Goal: Task Accomplishment & Management: Manage account settings

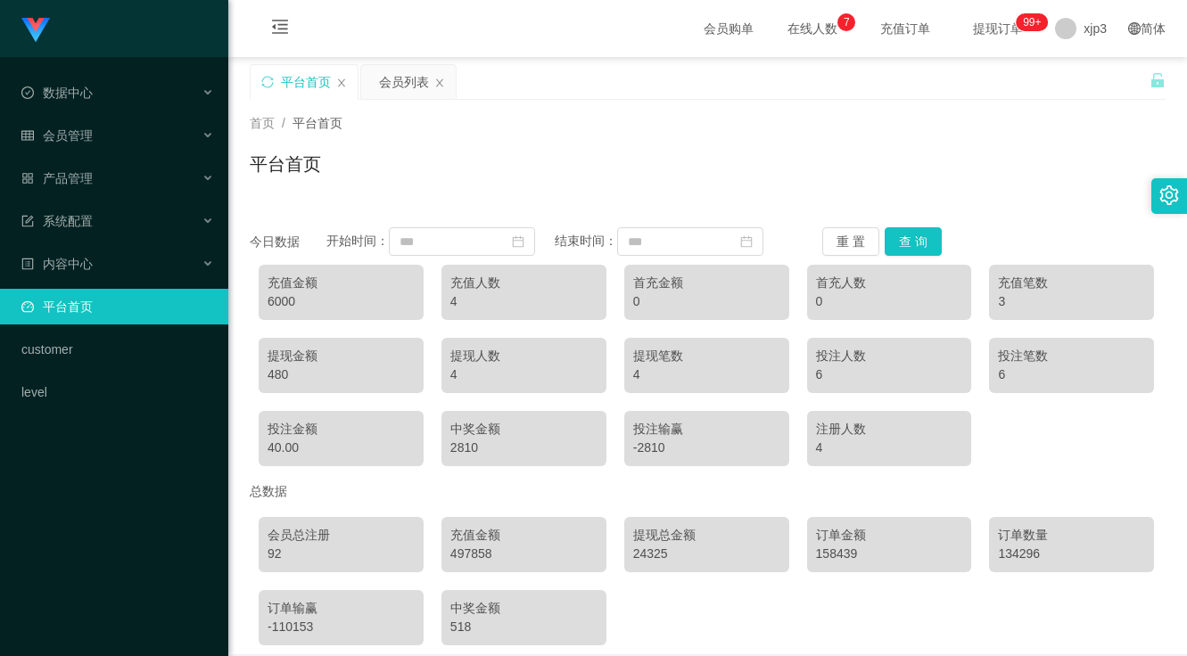
scroll to position [81, 0]
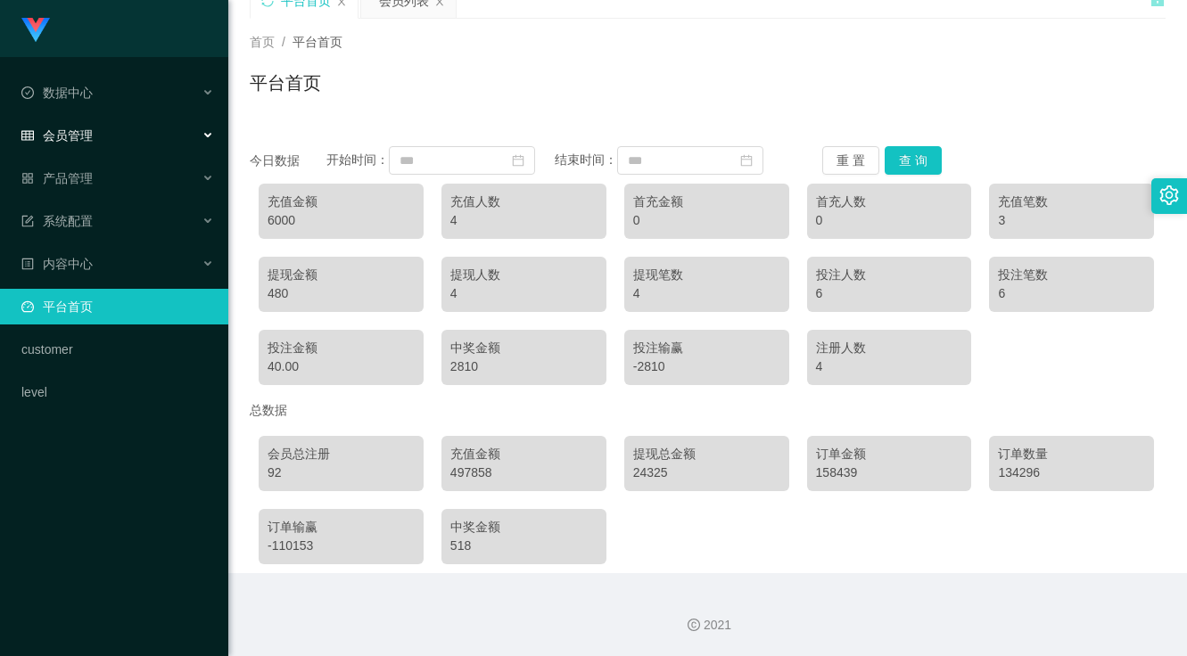
click at [88, 133] on span "会员管理" at bounding box center [56, 135] width 71 height 14
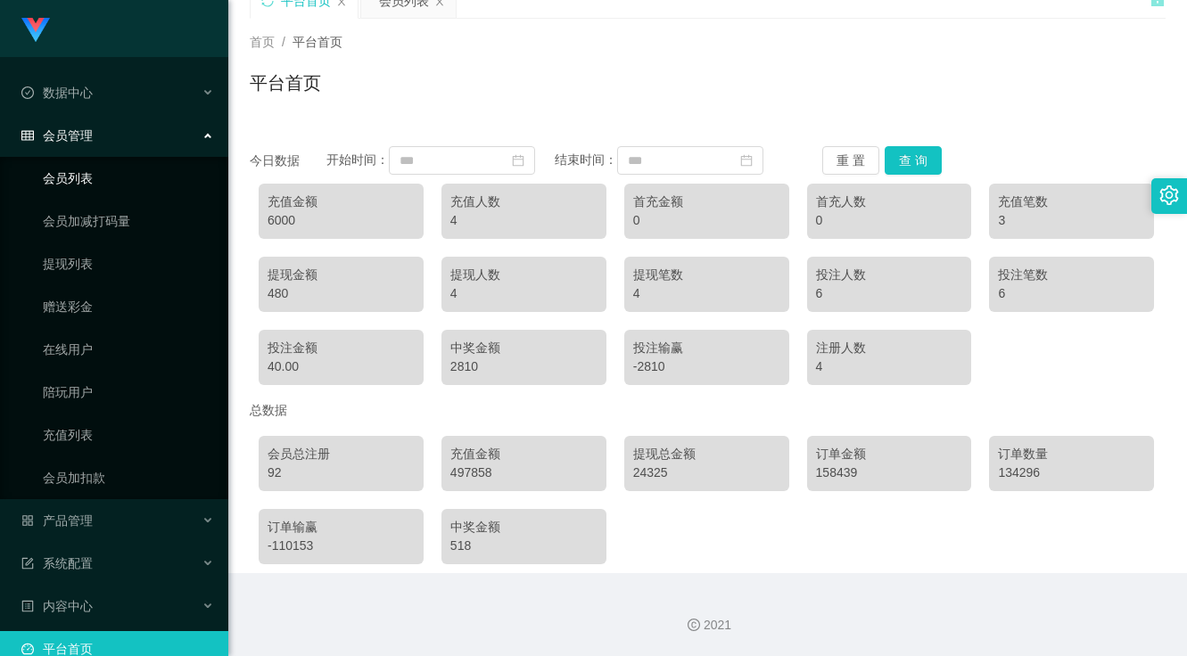
click at [94, 177] on link "会员列表" at bounding box center [128, 178] width 171 height 36
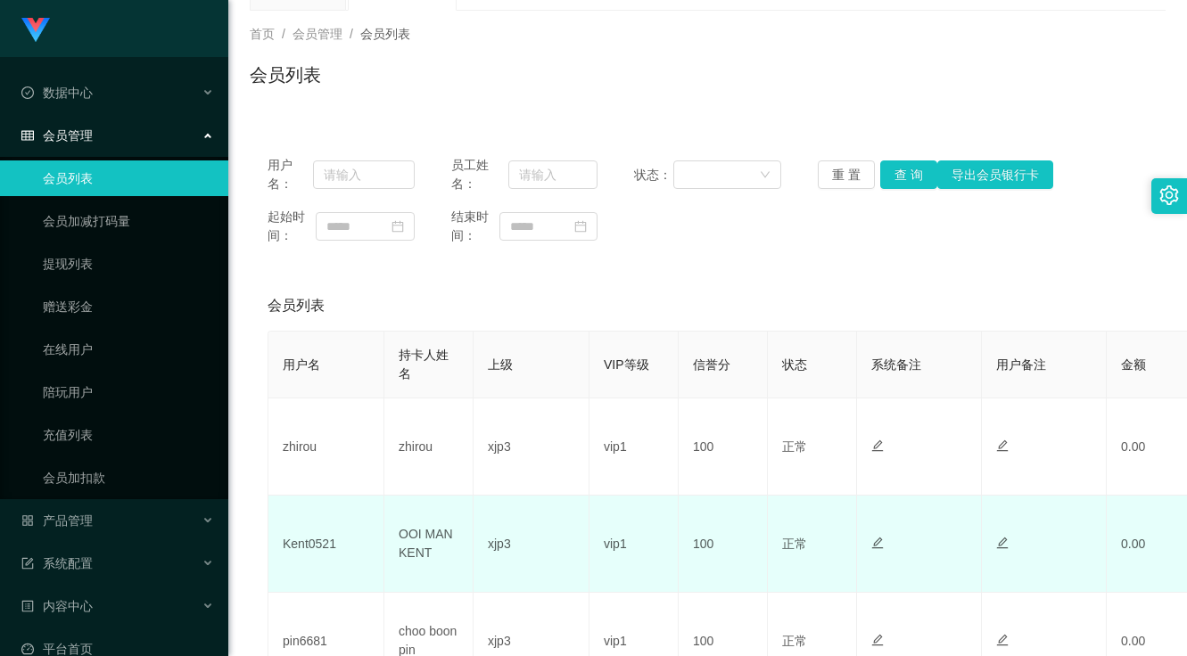
scroll to position [357, 0]
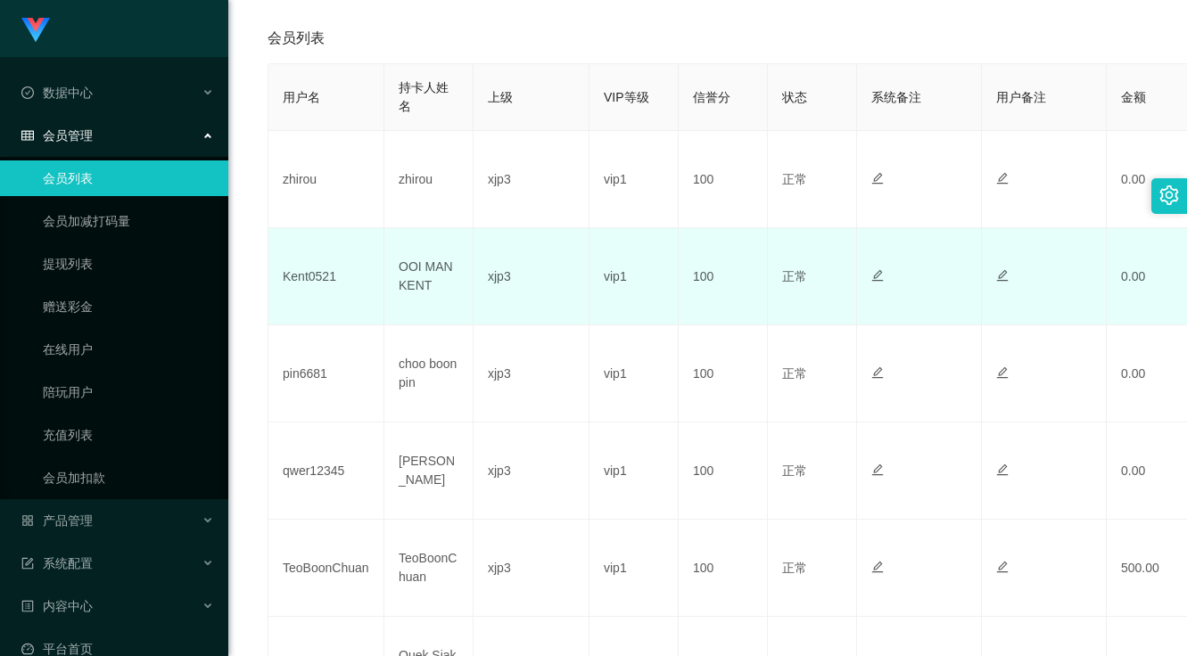
click at [315, 282] on td "Kent0521" at bounding box center [326, 276] width 116 height 97
copy td "Kent0521"
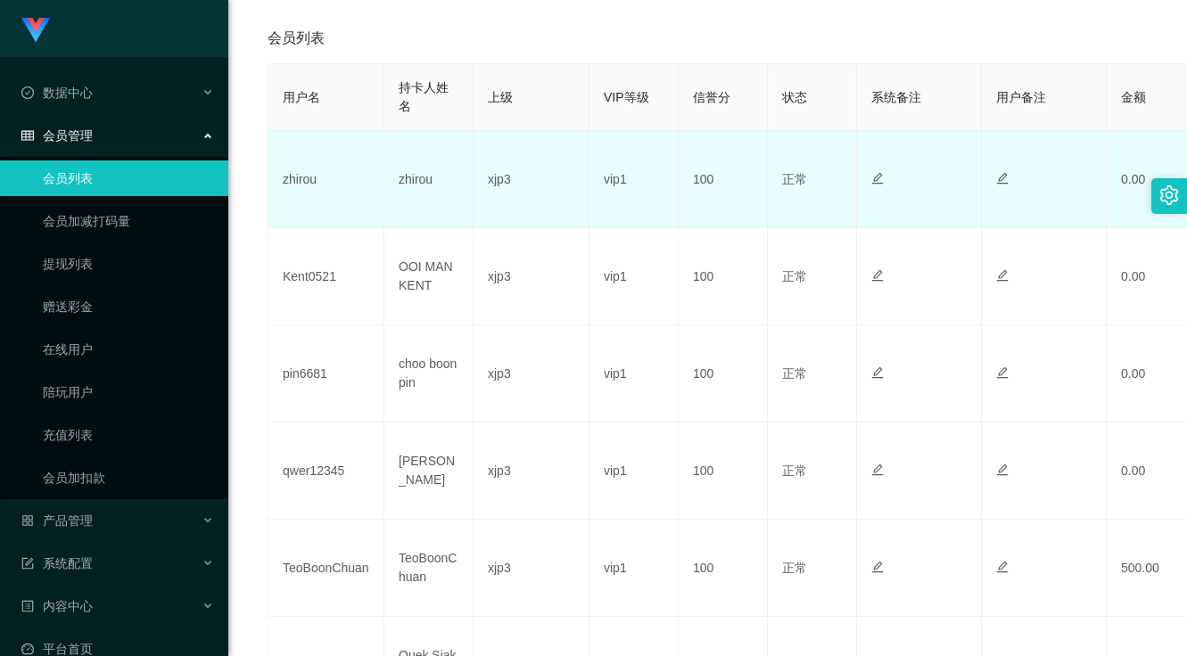
click at [300, 185] on td "zhirou" at bounding box center [326, 179] width 116 height 97
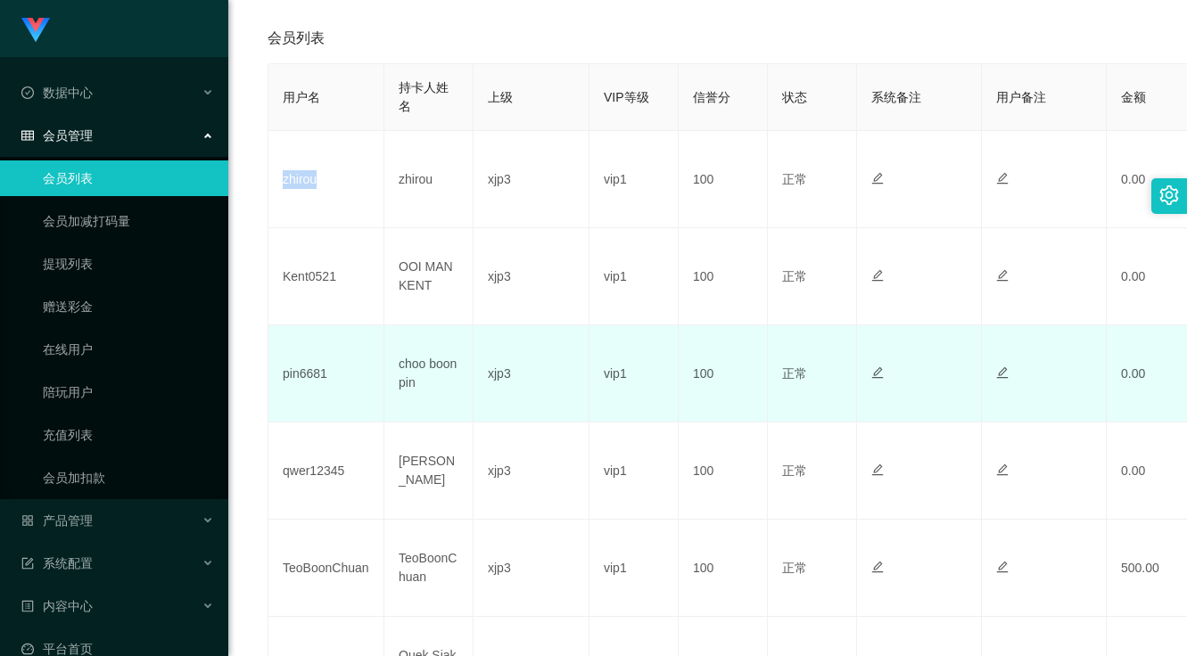
copy td "zhirou"
click at [298, 385] on td "pin6681" at bounding box center [326, 373] width 116 height 97
click at [294, 382] on td "pin6681" at bounding box center [326, 373] width 116 height 97
click at [294, 381] on td "pin6681" at bounding box center [326, 373] width 116 height 97
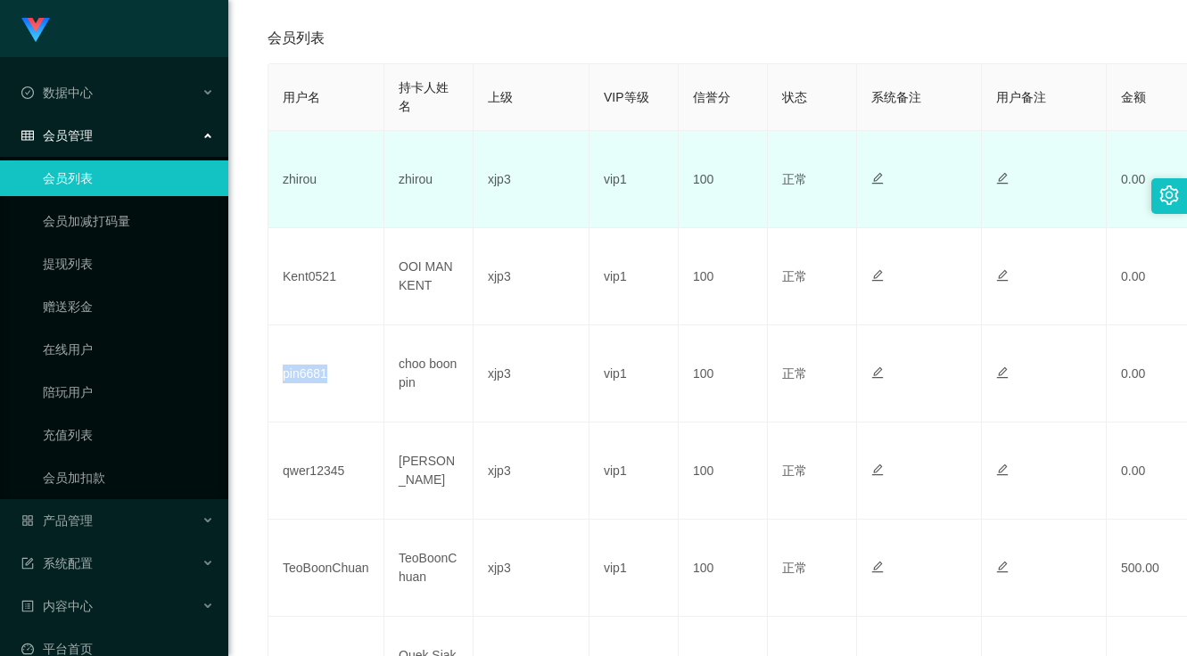
copy td "pin6681"
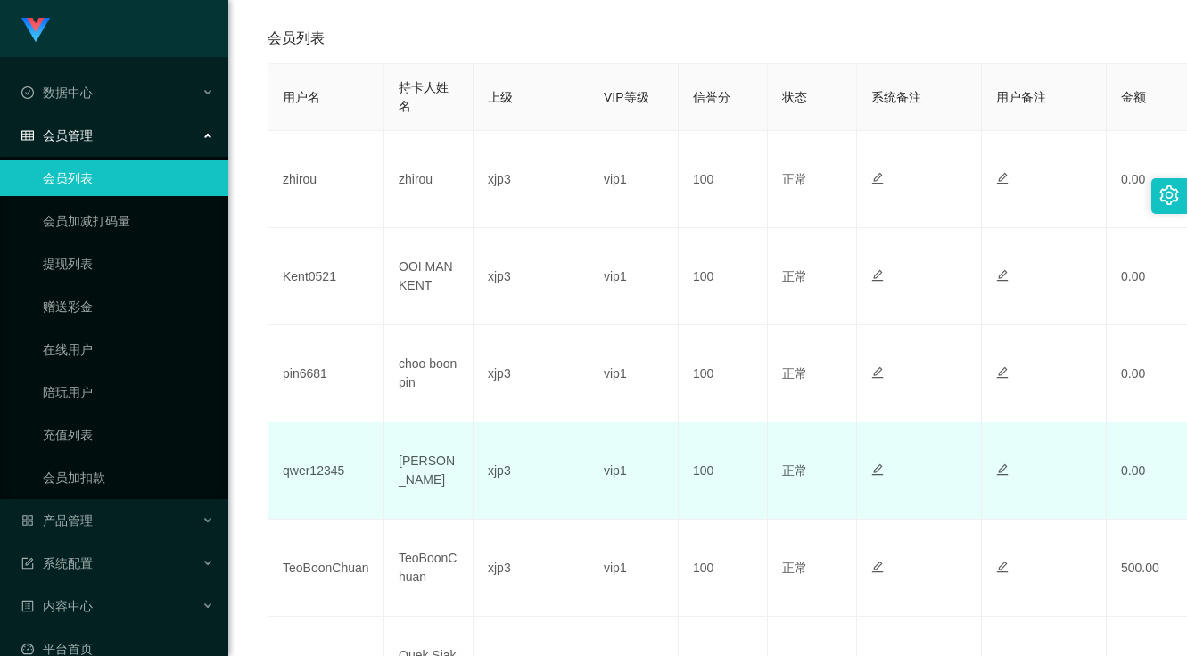
click at [308, 476] on td "qwer12345" at bounding box center [326, 471] width 116 height 97
copy td "qwer12345"
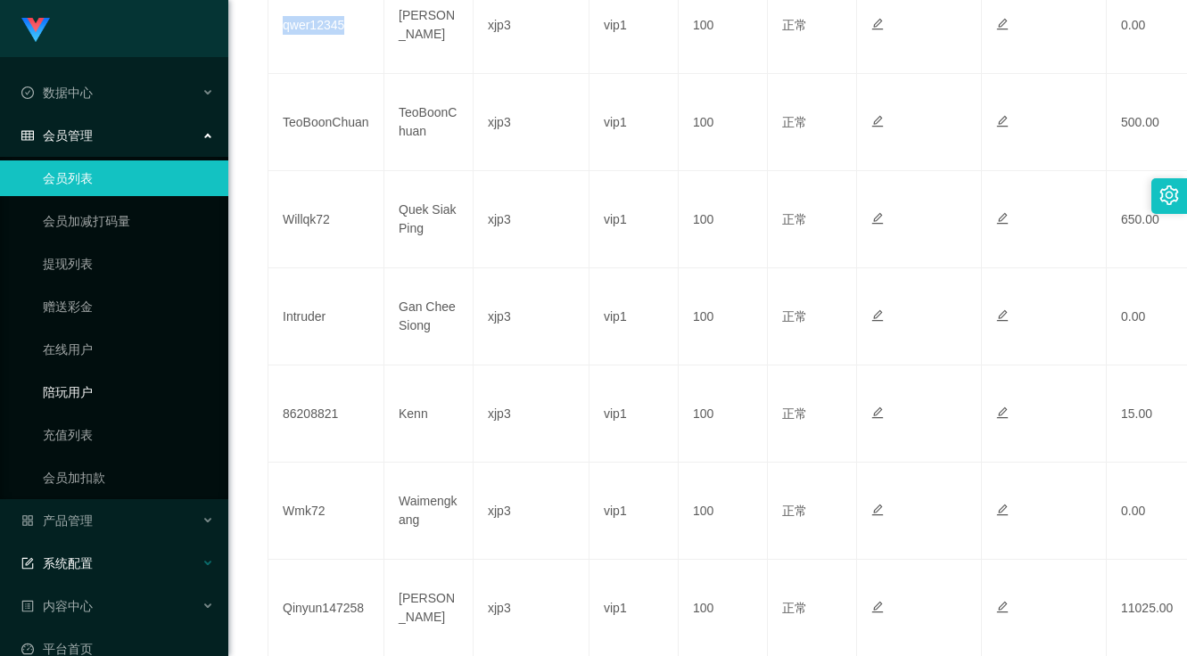
scroll to position [114, 0]
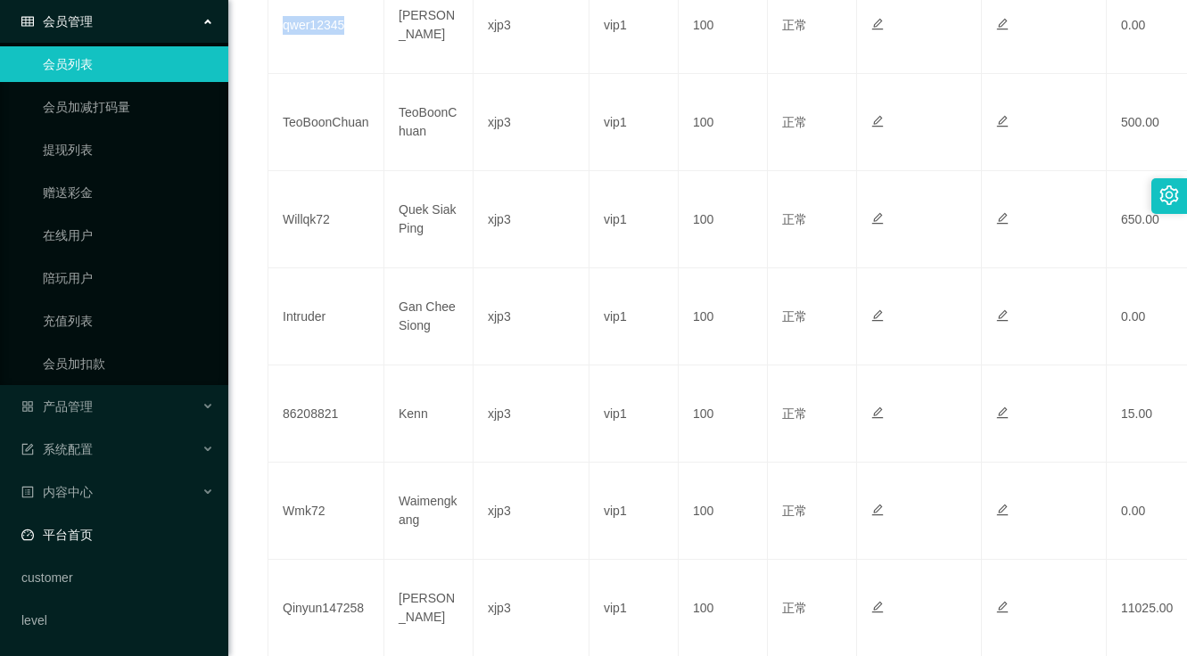
click at [97, 532] on link "平台首页" at bounding box center [117, 535] width 193 height 36
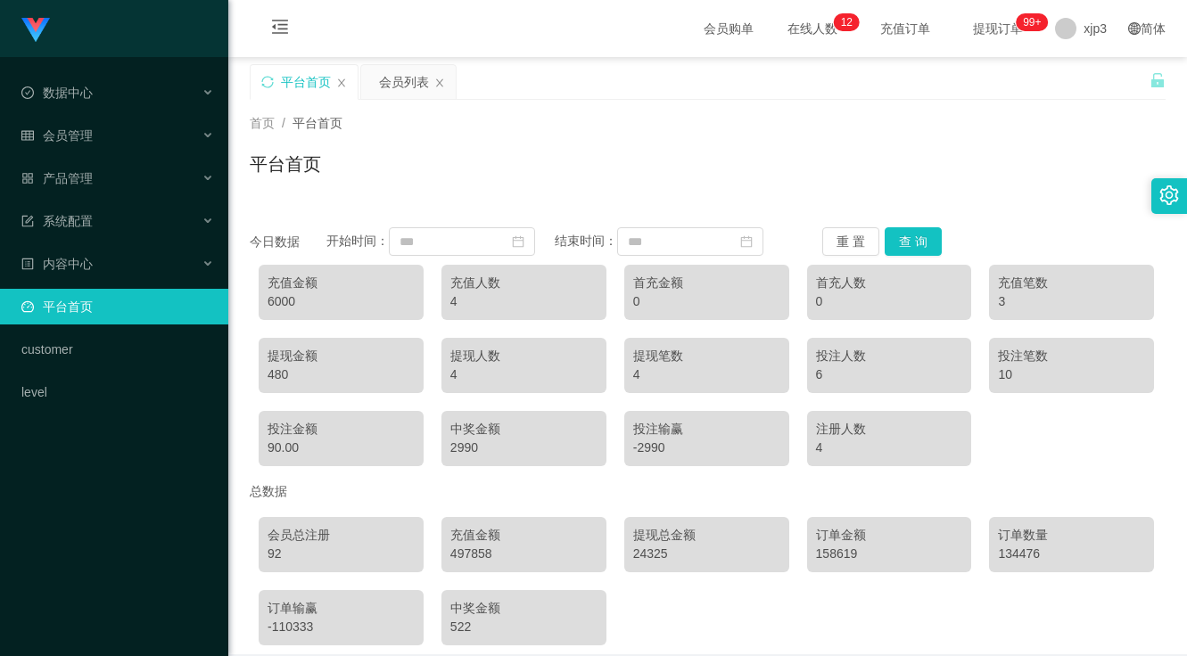
scroll to position [81, 0]
